Goal: Navigation & Orientation: Understand site structure

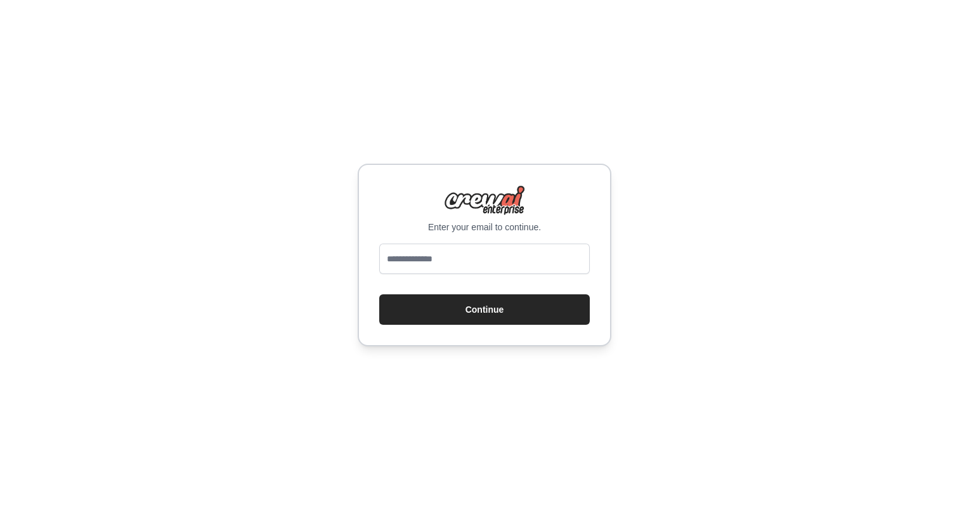
click at [485, 269] on input "email" at bounding box center [484, 259] width 211 height 30
type input "**********"
click at [481, 322] on button "Continue" at bounding box center [484, 309] width 211 height 30
click at [472, 303] on button "Continue" at bounding box center [484, 309] width 211 height 30
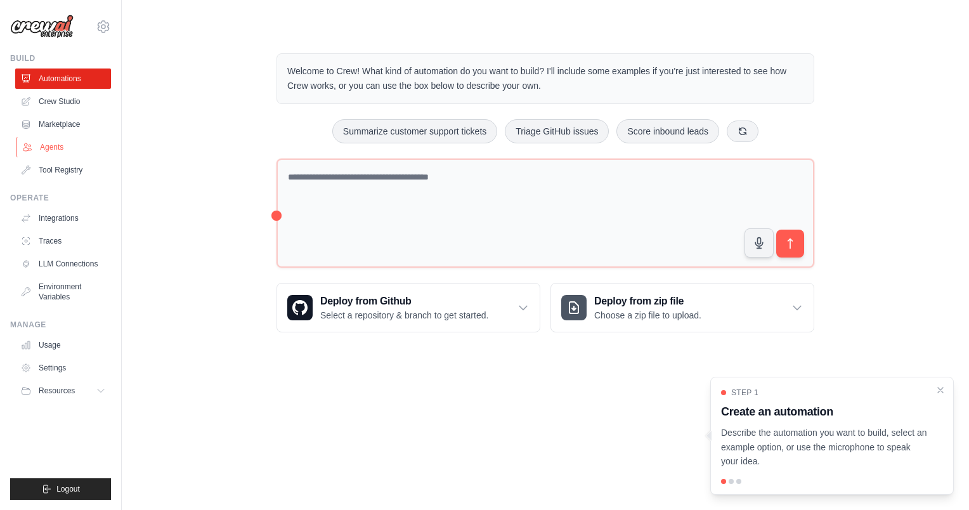
click at [39, 145] on link "Agents" at bounding box center [64, 147] width 96 height 20
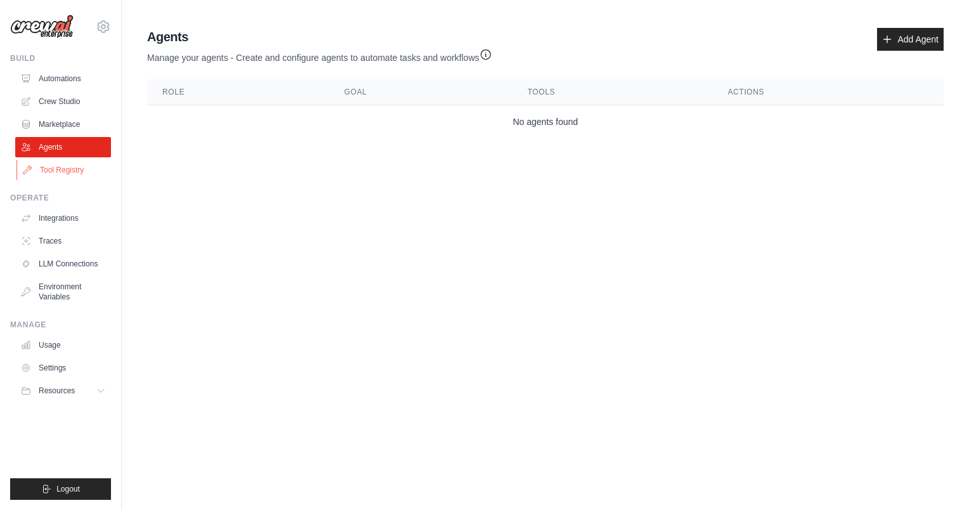
click at [28, 169] on icon at bounding box center [27, 170] width 8 height 8
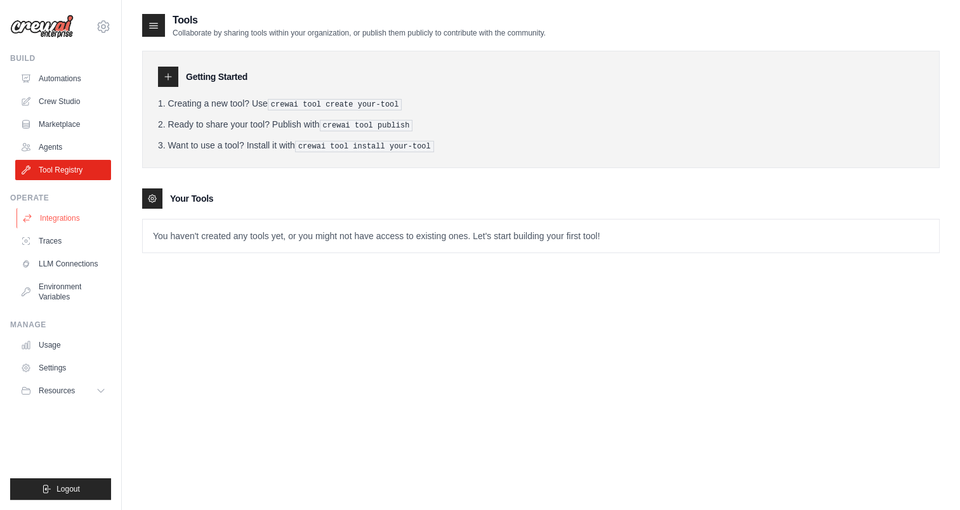
click at [69, 216] on link "Integrations" at bounding box center [64, 218] width 96 height 20
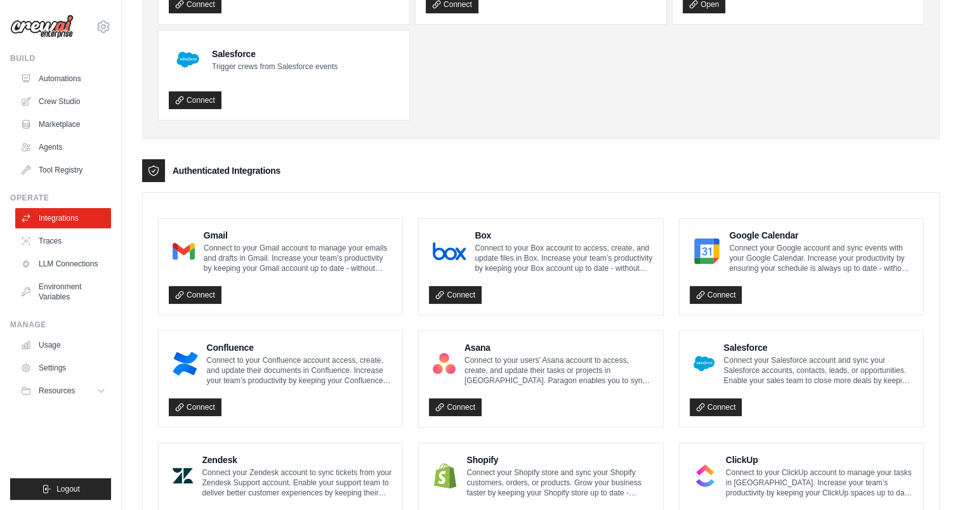
scroll to position [162, 0]
